Goal: Task Accomplishment & Management: Manage account settings

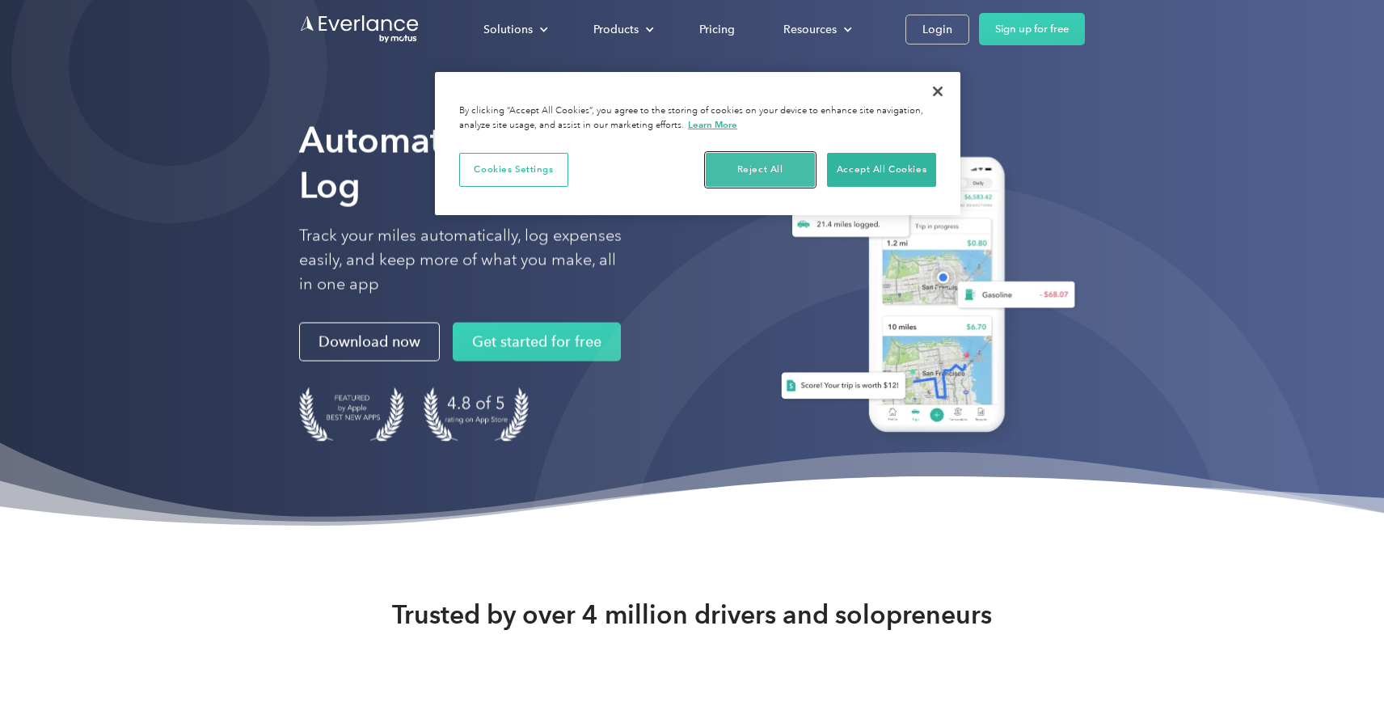
click at [763, 161] on button "Reject All" at bounding box center [760, 170] width 109 height 34
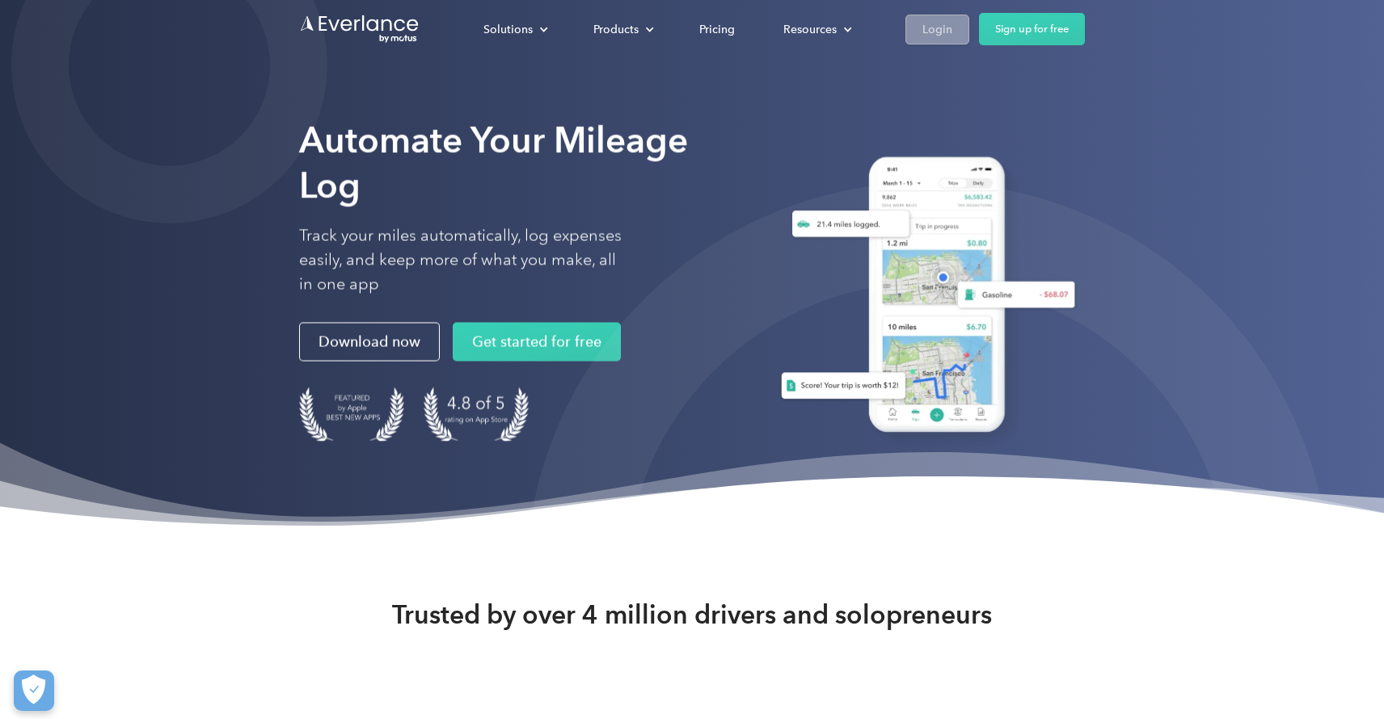
click at [937, 33] on div "Login" at bounding box center [937, 29] width 30 height 20
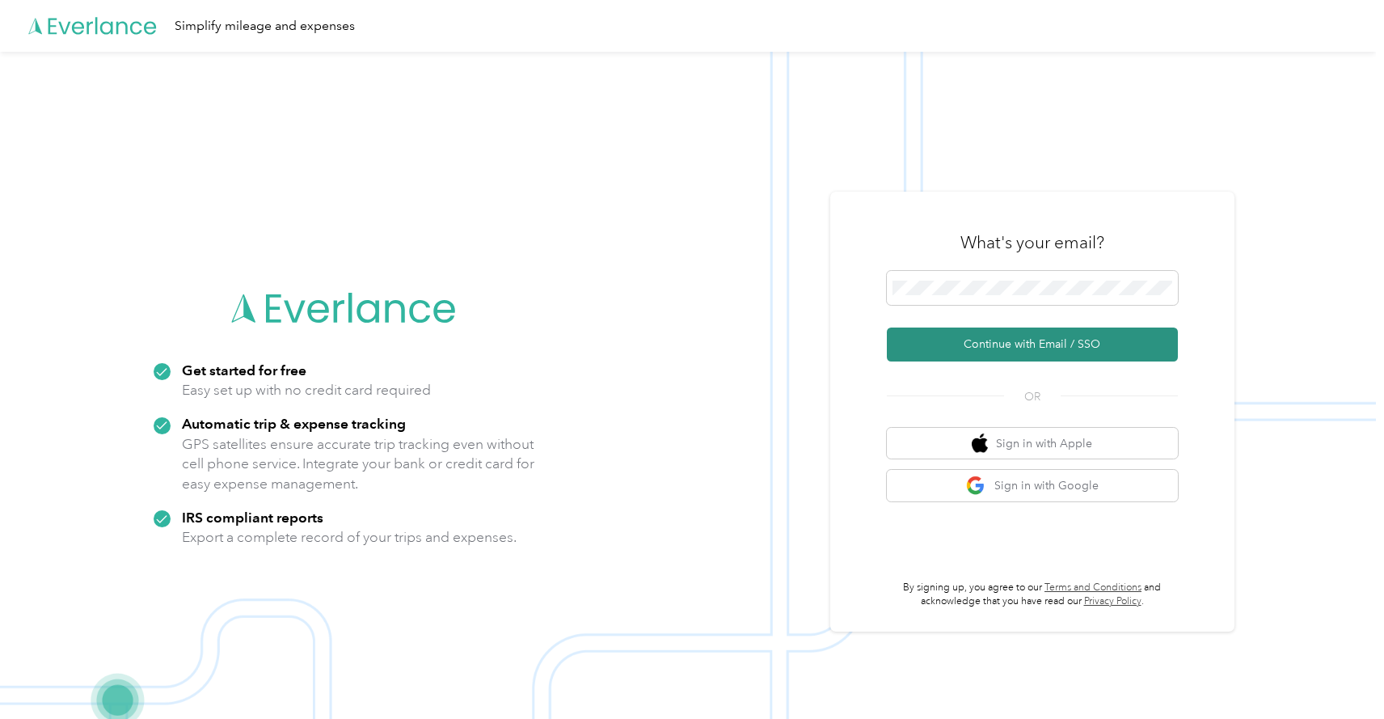
click at [1010, 348] on button "Continue with Email / SSO" at bounding box center [1032, 344] width 291 height 34
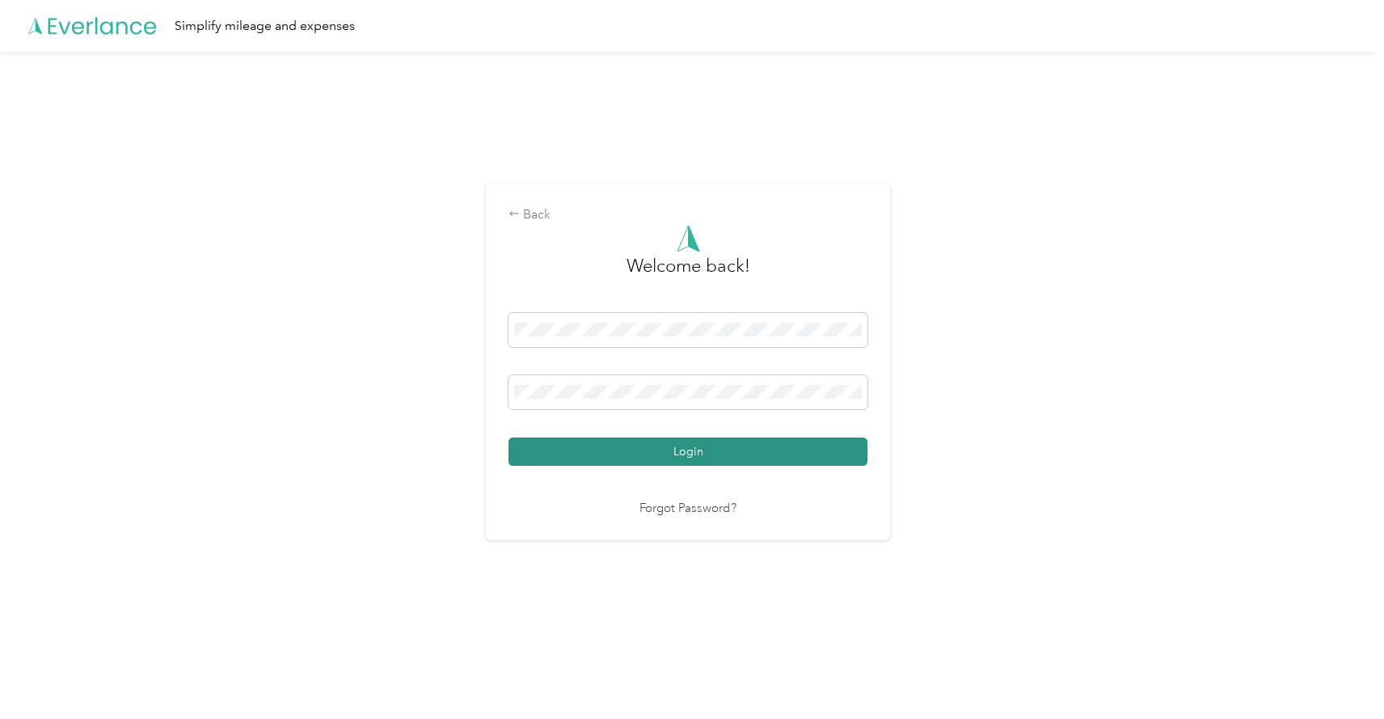
click at [673, 455] on button "Login" at bounding box center [687, 451] width 359 height 28
